Goal: Task Accomplishment & Management: Complete application form

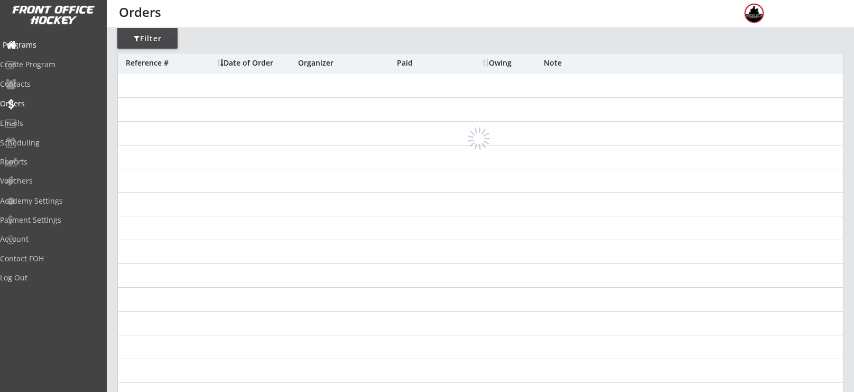
click at [42, 43] on div "Programs" at bounding box center [50, 44] width 95 height 7
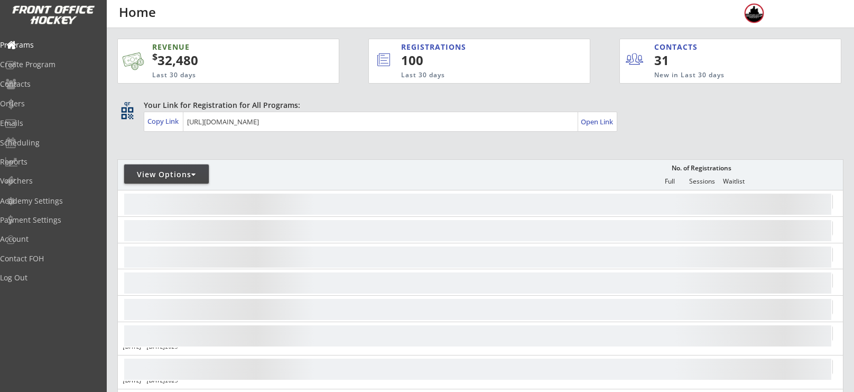
click at [175, 164] on div "View Options" at bounding box center [166, 173] width 85 height 19
select select ""Upcoming Programs""
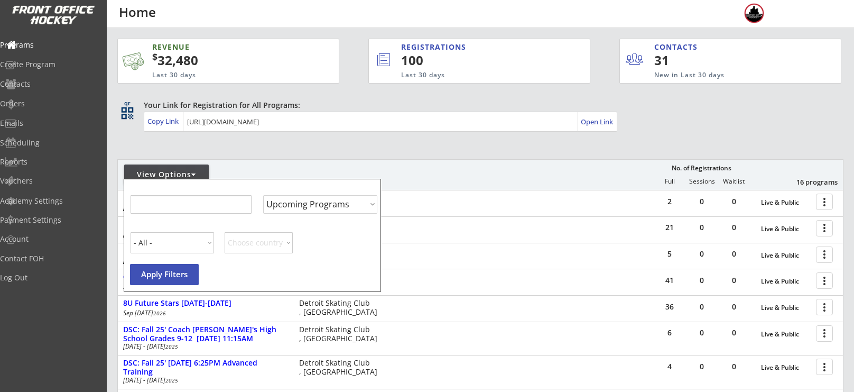
select select ""Upcoming Programs""
click at [187, 209] on input "input" at bounding box center [190, 204] width 121 height 19
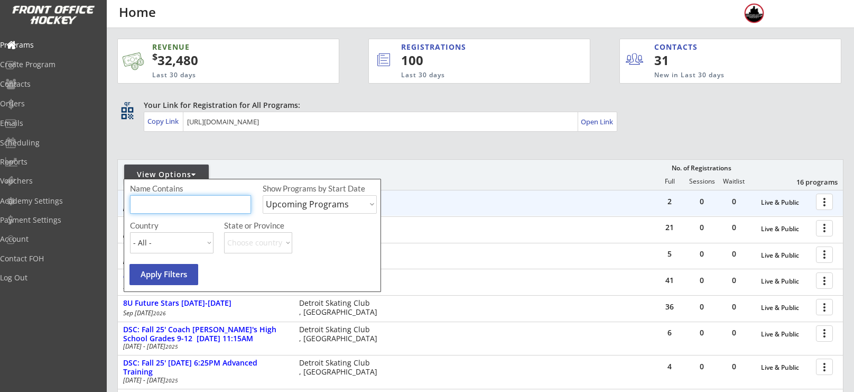
click at [551, 195] on div "2 0 0 Live & Public more_vert Fall 2025 Walk-On Opportunities [DATE] - [DATE] D…" at bounding box center [480, 202] width 725 height 25
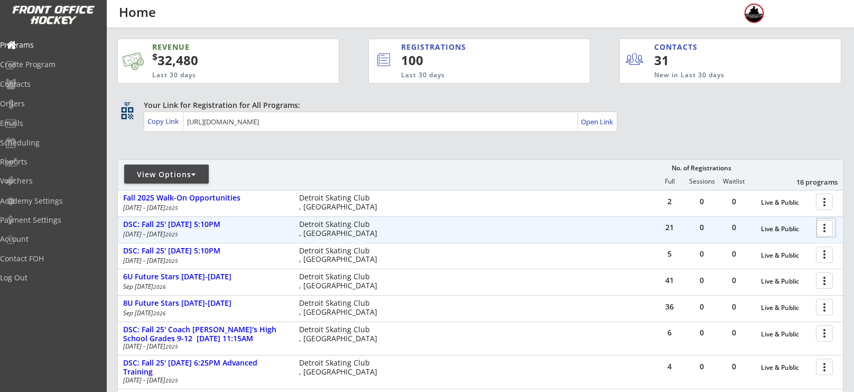
click at [826, 233] on div at bounding box center [826, 227] width 19 height 19
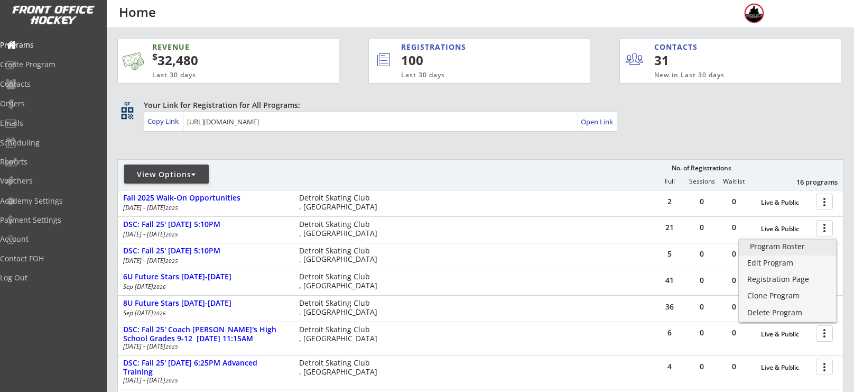
click at [782, 250] on div "Program Roster" at bounding box center [788, 246] width 76 height 7
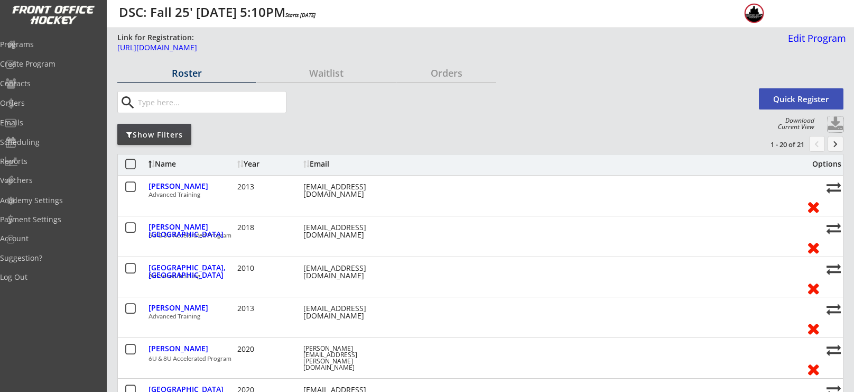
click at [837, 121] on button at bounding box center [836, 124] width 16 height 16
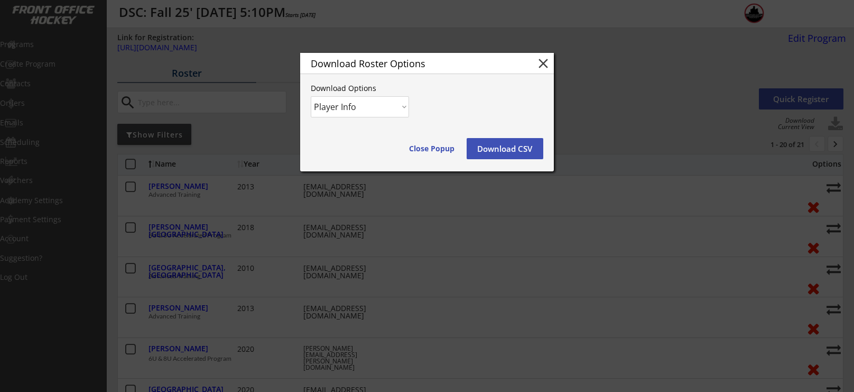
click at [378, 109] on select "Player Info Player and Order Info" at bounding box center [360, 106] width 98 height 21
select select ""Player and Order Info""
click at [311, 96] on select "Player Info Player and Order Info" at bounding box center [360, 106] width 98 height 21
click at [480, 150] on button "Download CSV" at bounding box center [505, 148] width 77 height 21
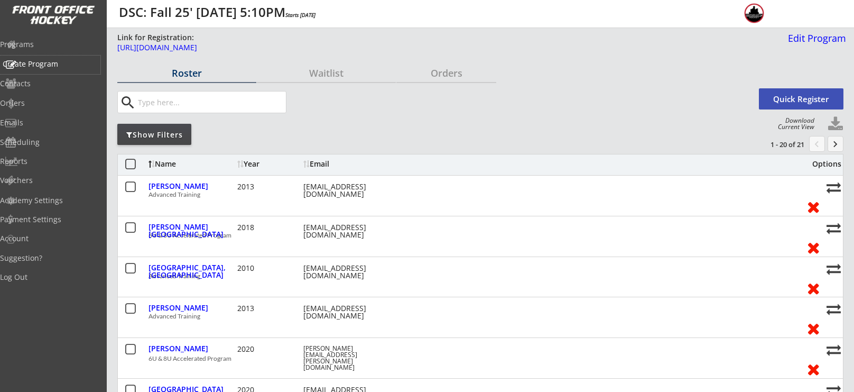
click at [51, 56] on div "Create Program" at bounding box center [50, 65] width 100 height 19
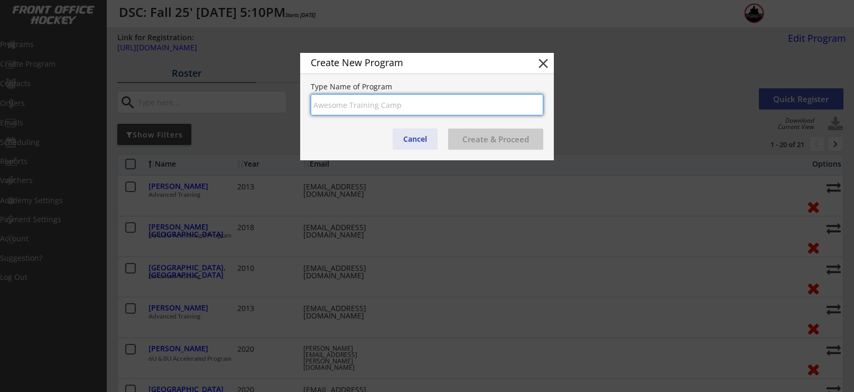
click at [418, 137] on button "Cancel" at bounding box center [415, 138] width 45 height 21
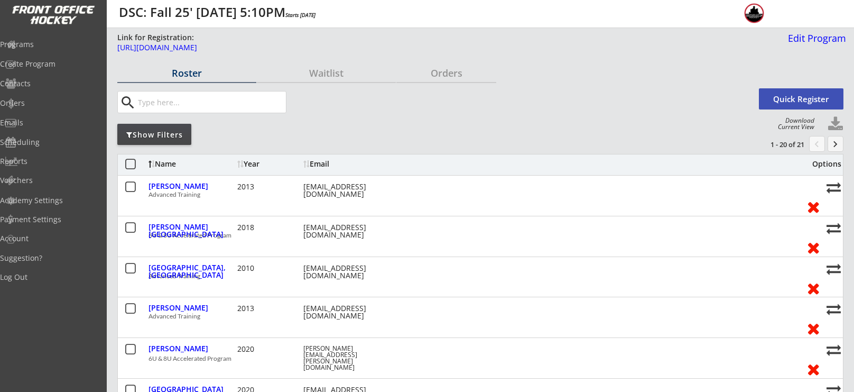
click at [808, 97] on button "Quick Register" at bounding box center [801, 98] width 85 height 21
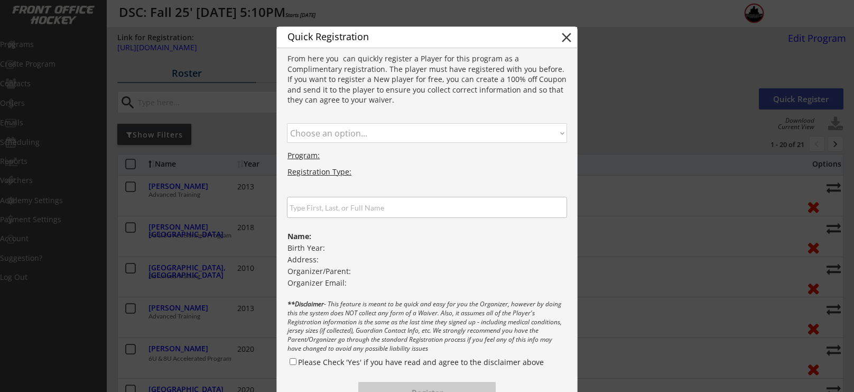
click at [357, 133] on select "Choose an option... Advanced Training 6U & 8U Accelerated Program" at bounding box center [427, 133] width 280 height 20
select select ""1348695171700984260__LOOKUP__1745864292759x904057120596164600""
click at [287, 123] on select "Choose an option... Advanced Training 6U & 8U Accelerated Program" at bounding box center [427, 133] width 280 height 20
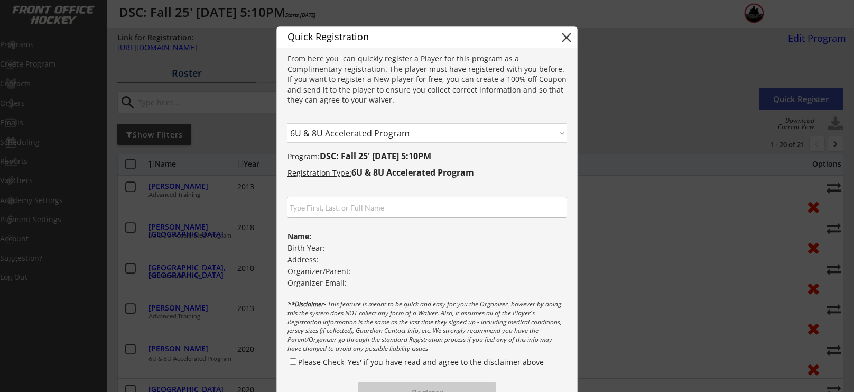
click at [345, 205] on input "input" at bounding box center [427, 207] width 280 height 21
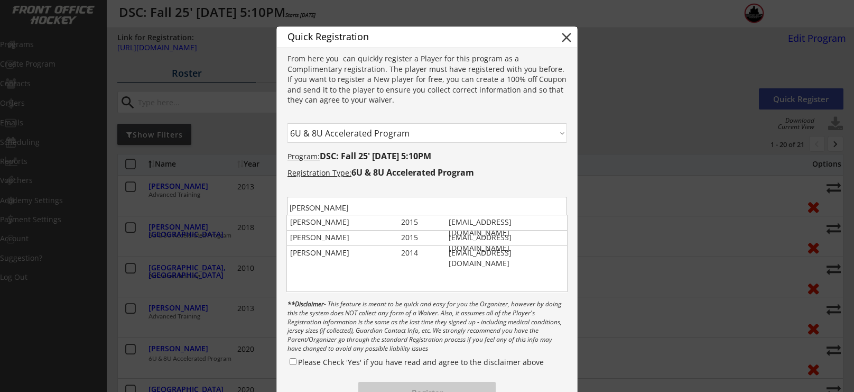
click at [312, 207] on input "input" at bounding box center [427, 207] width 280 height 21
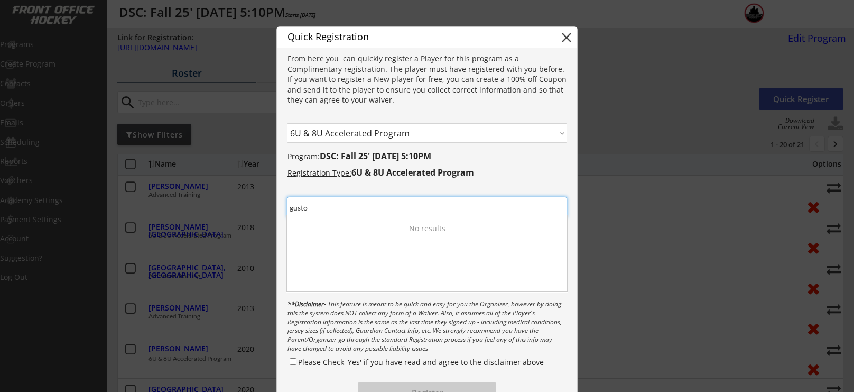
drag, startPoint x: 303, startPoint y: 208, endPoint x: 276, endPoint y: 205, distance: 27.1
click at [276, 205] on body "Link for Registration: https://frontofficehockey.com/mch-program/1745863978494x…" at bounding box center [427, 196] width 854 height 392
type input "o"
drag, startPoint x: 341, startPoint y: 202, endPoint x: 278, endPoint y: 204, distance: 63.5
click at [278, 204] on div at bounding box center [427, 200] width 300 height 34
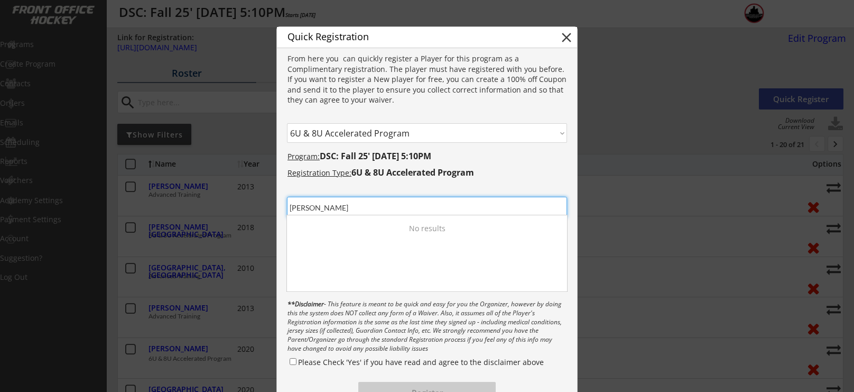
drag, startPoint x: 353, startPoint y: 208, endPoint x: 295, endPoint y: 206, distance: 57.7
click at [295, 206] on input "input" at bounding box center [427, 207] width 280 height 21
type input "c"
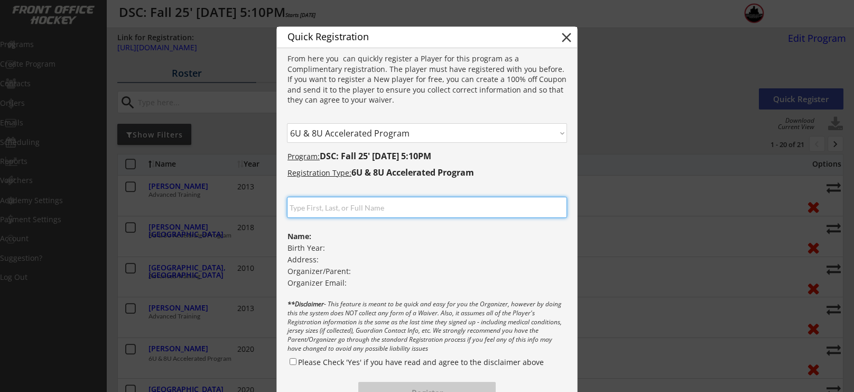
paste input "Gustafsson"
type input "Gustafsson"
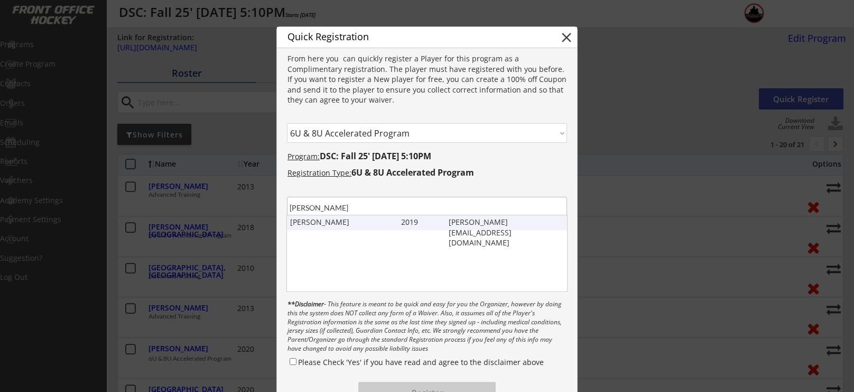
click at [313, 225] on div "Celie Gustafsson" at bounding box center [343, 222] width 106 height 11
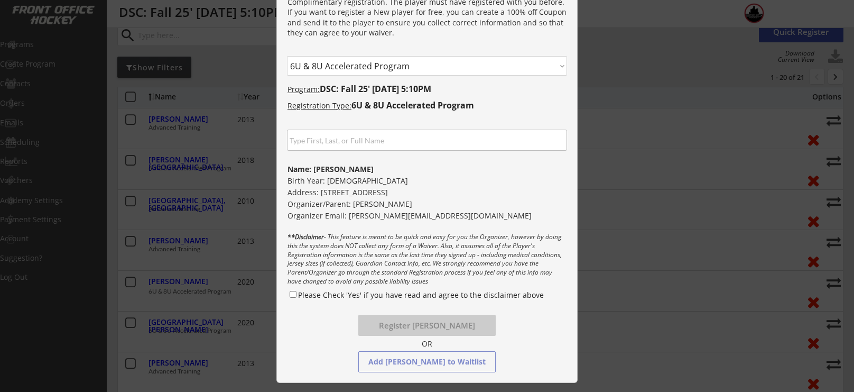
scroll to position [104, 0]
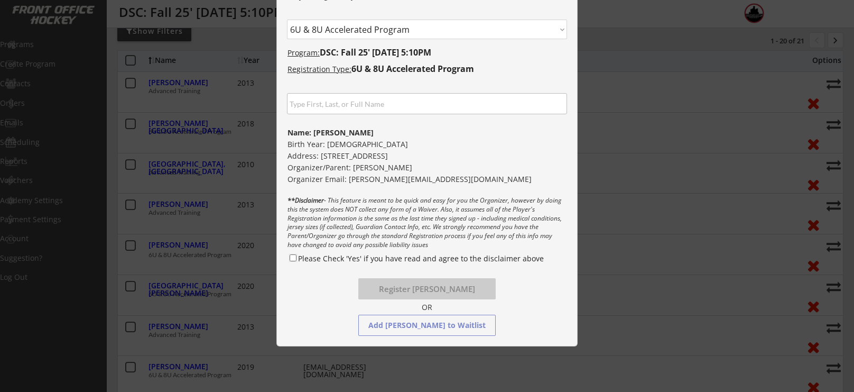
click at [290, 257] on input "Please Check 'Yes' if you have read and agree to the disclaimer above" at bounding box center [293, 257] width 7 height 7
checkbox input "true"
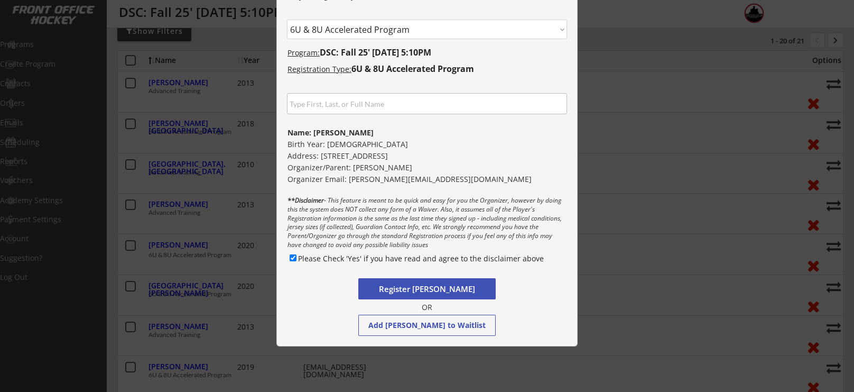
click at [421, 290] on button "Register Celie Gustafsson" at bounding box center [426, 288] width 137 height 21
select select ""PLACEHOLDER_1427118222253""
checkbox input "false"
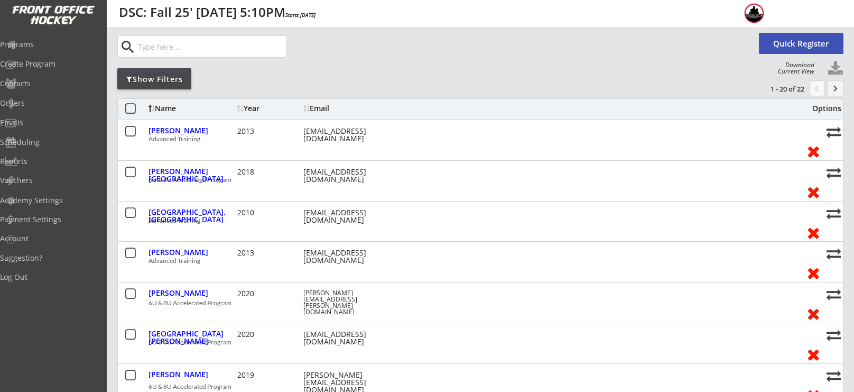
scroll to position [51, 0]
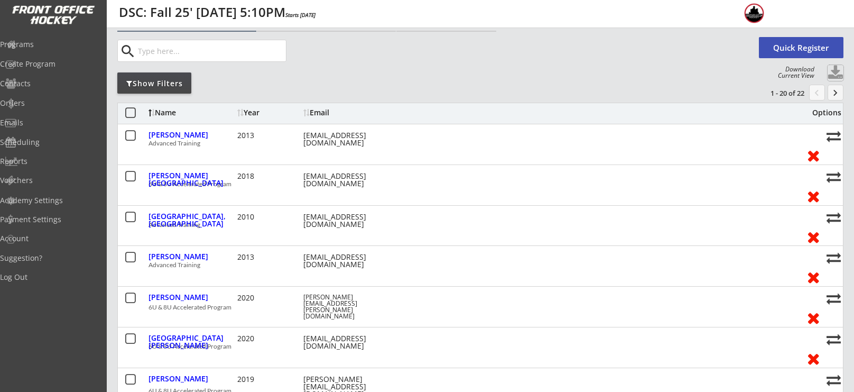
click at [837, 73] on button at bounding box center [836, 73] width 16 height 16
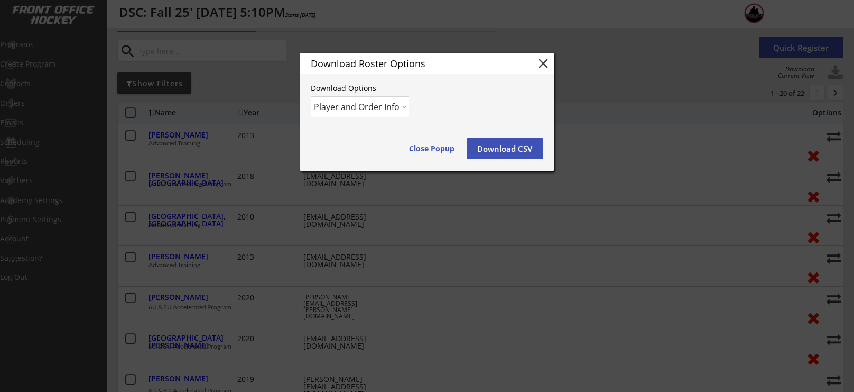
click at [344, 109] on select "Player Info Player and Order Info" at bounding box center [360, 106] width 98 height 21
click at [311, 96] on select "Player Info Player and Order Info" at bounding box center [360, 106] width 98 height 21
click at [517, 150] on button "Download CSV" at bounding box center [505, 148] width 77 height 21
